Goal: Browse casually

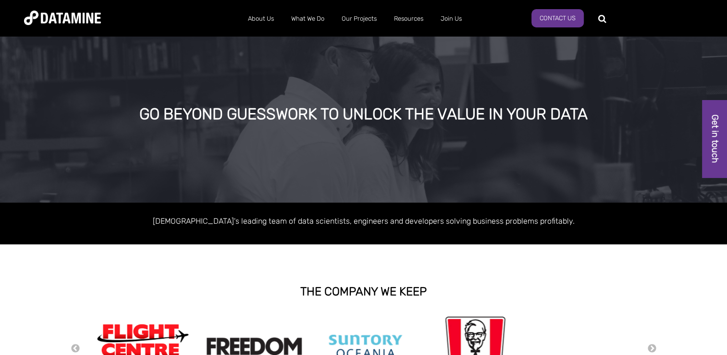
scroll to position [134, 0]
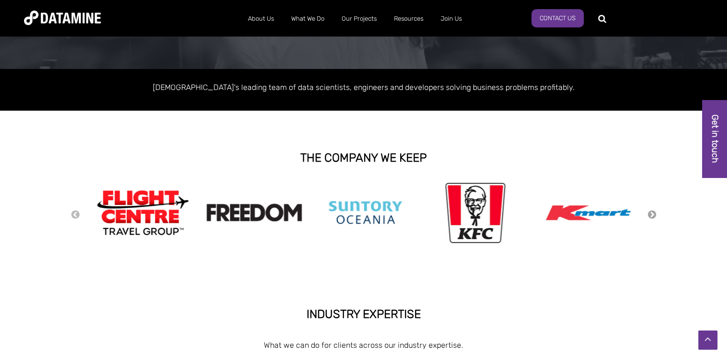
click at [652, 213] on button "Next" at bounding box center [652, 215] width 10 height 11
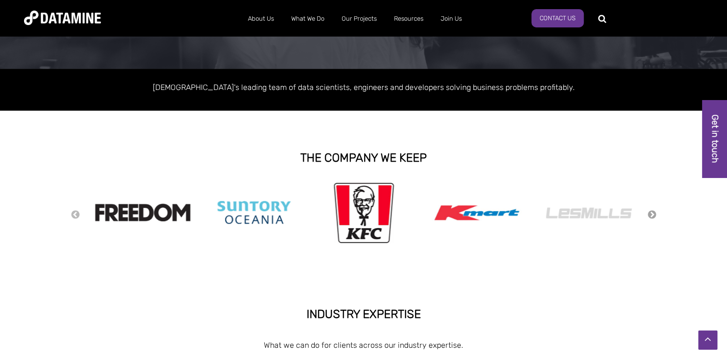
click at [652, 213] on button "Next" at bounding box center [652, 215] width 10 height 11
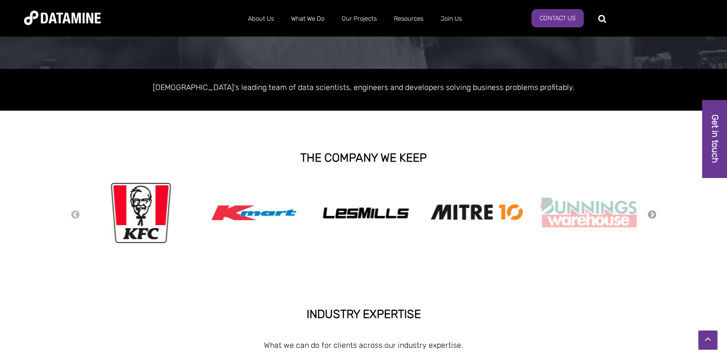
click at [652, 213] on button "Next" at bounding box center [652, 215] width 10 height 11
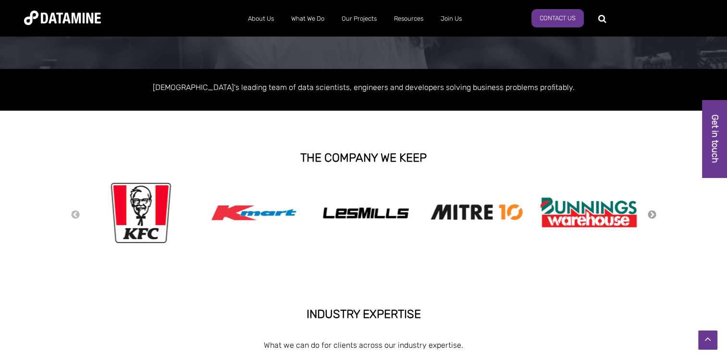
click at [652, 213] on button "Next" at bounding box center [652, 215] width 10 height 11
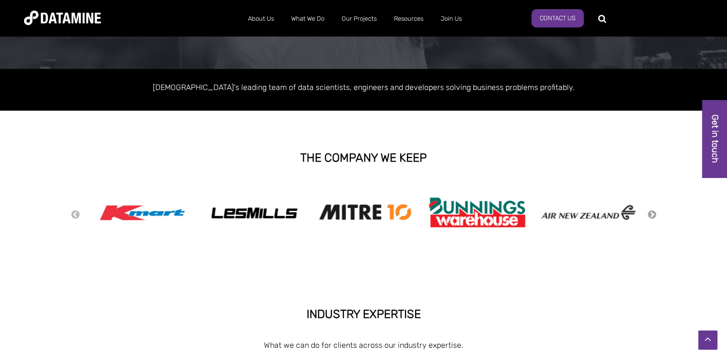
click at [652, 213] on button "Next" at bounding box center [652, 215] width 10 height 11
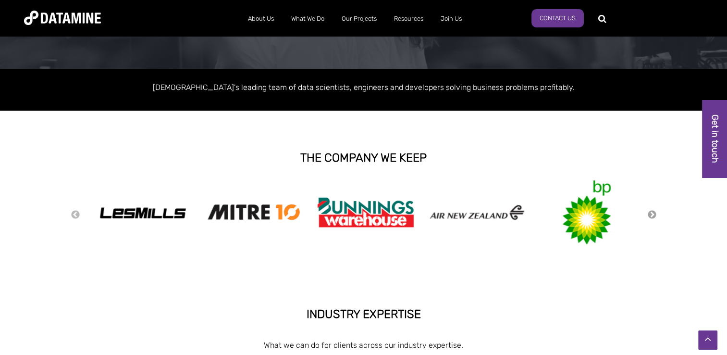
click at [652, 213] on button "Next" at bounding box center [652, 215] width 10 height 11
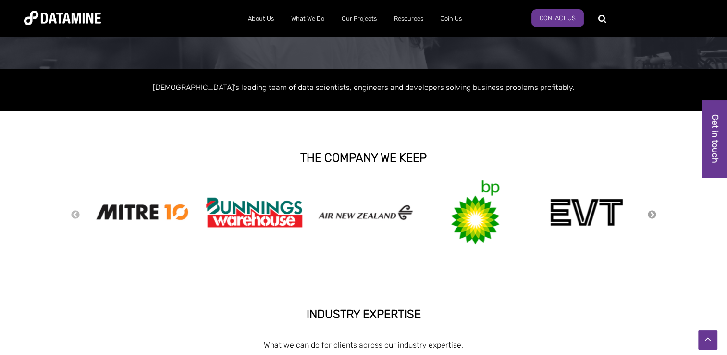
click at [652, 213] on button "Next" at bounding box center [652, 215] width 10 height 11
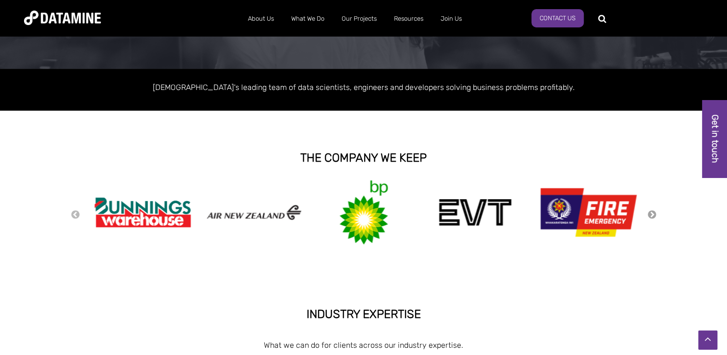
click at [652, 213] on button "Next" at bounding box center [652, 215] width 10 height 11
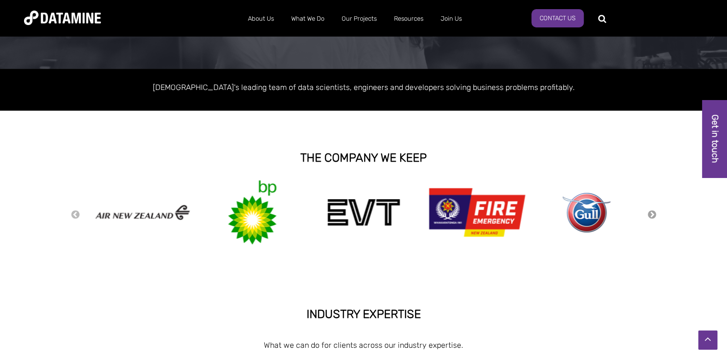
click at [652, 213] on button "Next" at bounding box center [652, 215] width 10 height 11
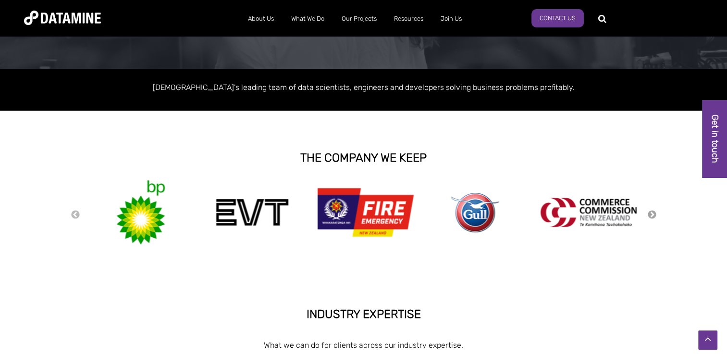
click at [652, 213] on button "Next" at bounding box center [652, 215] width 10 height 11
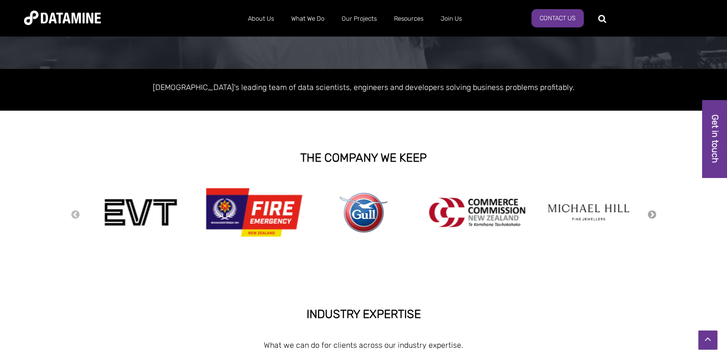
click at [652, 213] on button "Next" at bounding box center [652, 215] width 10 height 11
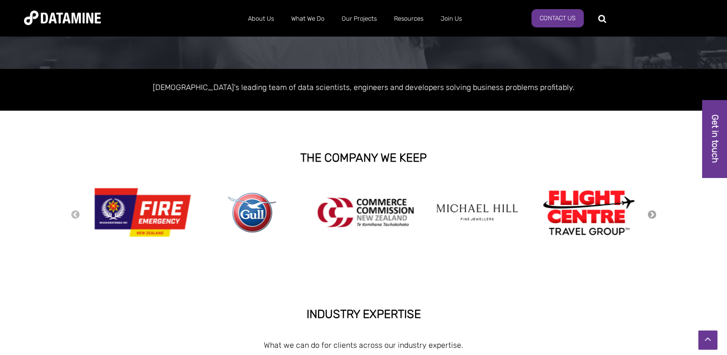
click at [652, 213] on button "Next" at bounding box center [652, 215] width 10 height 11
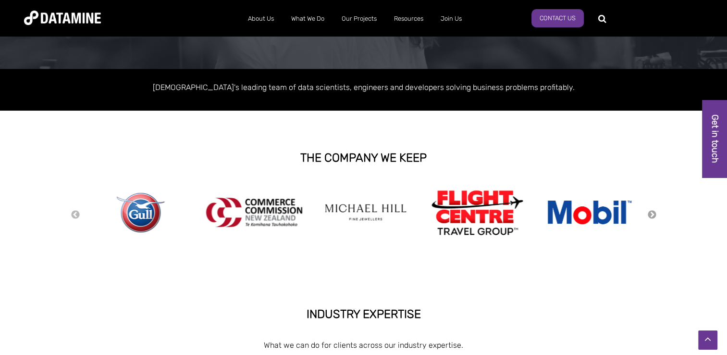
click at [652, 213] on button "Next" at bounding box center [652, 215] width 10 height 11
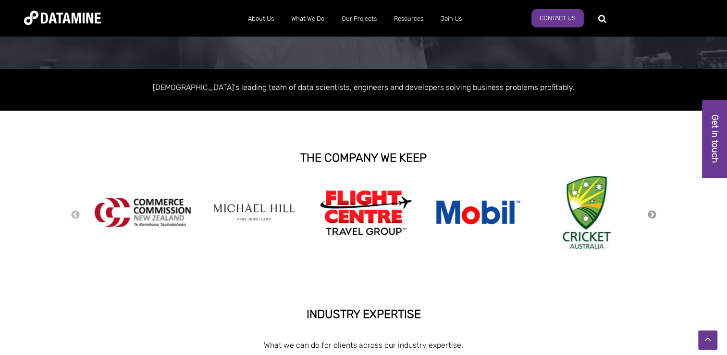
click at [652, 213] on button "Next" at bounding box center [652, 215] width 10 height 11
